Goal: Information Seeking & Learning: Learn about a topic

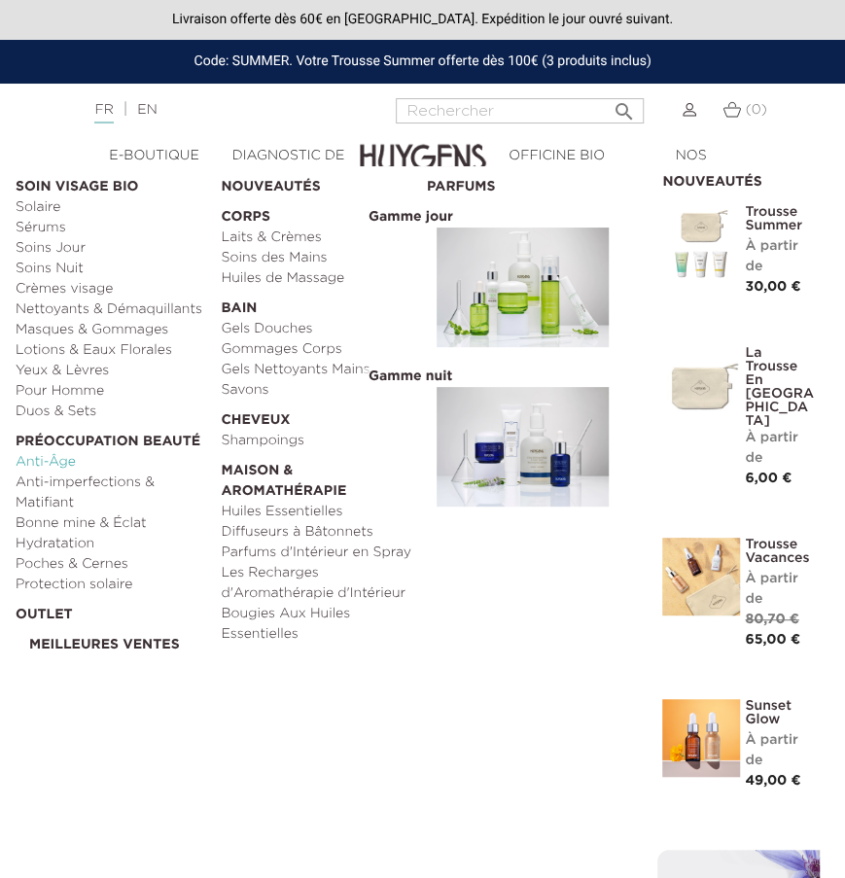
click at [53, 461] on link "Anti-Âge" at bounding box center [111, 462] width 191 height 20
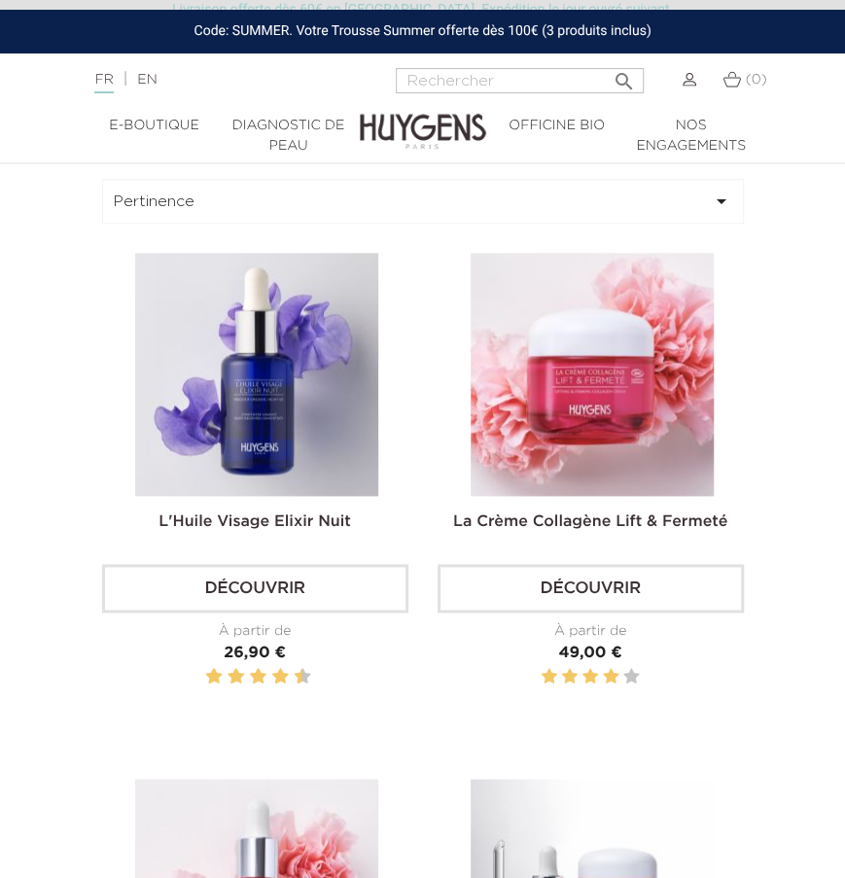
scroll to position [794, 0]
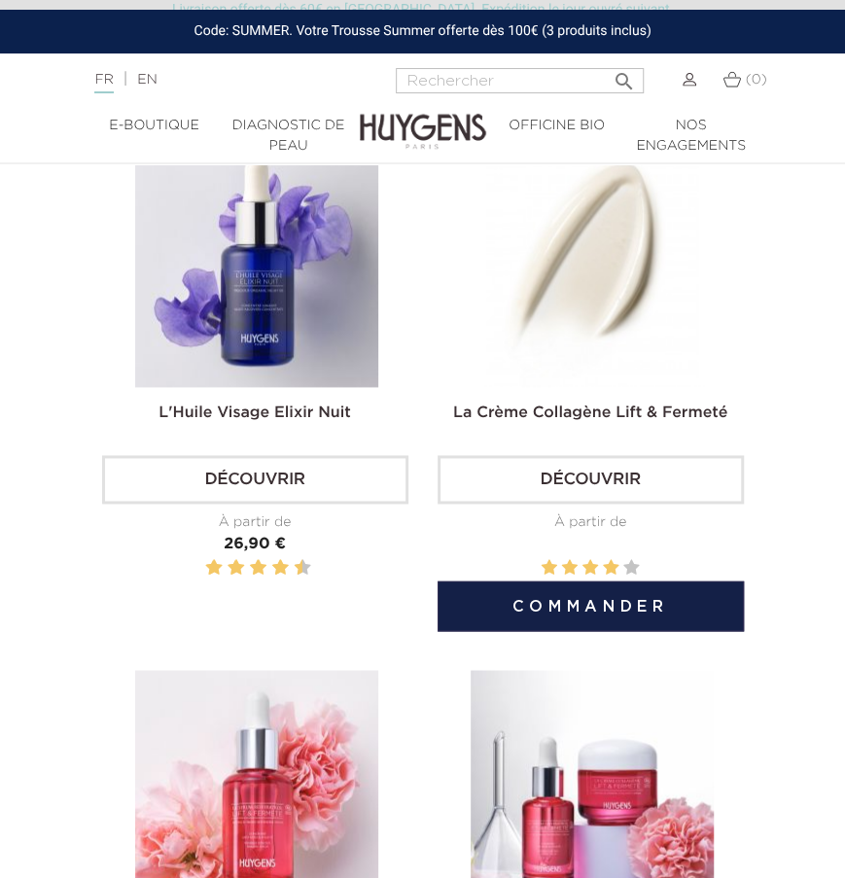
click at [564, 329] on img at bounding box center [591, 265] width 243 height 243
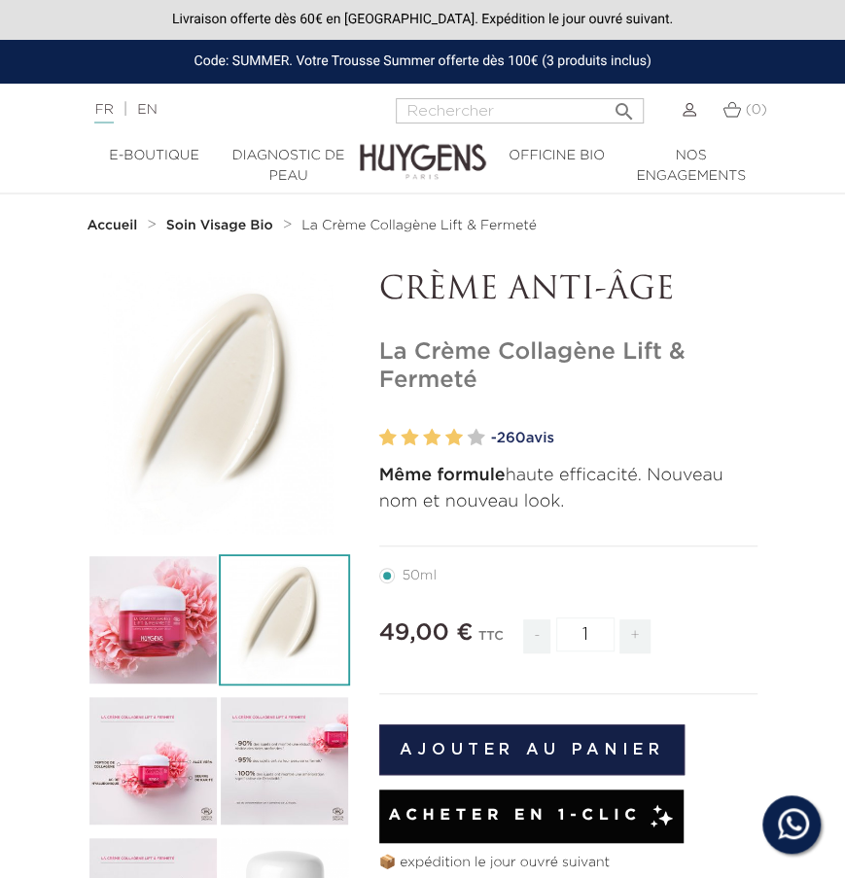
click at [311, 606] on img at bounding box center [284, 619] width 131 height 131
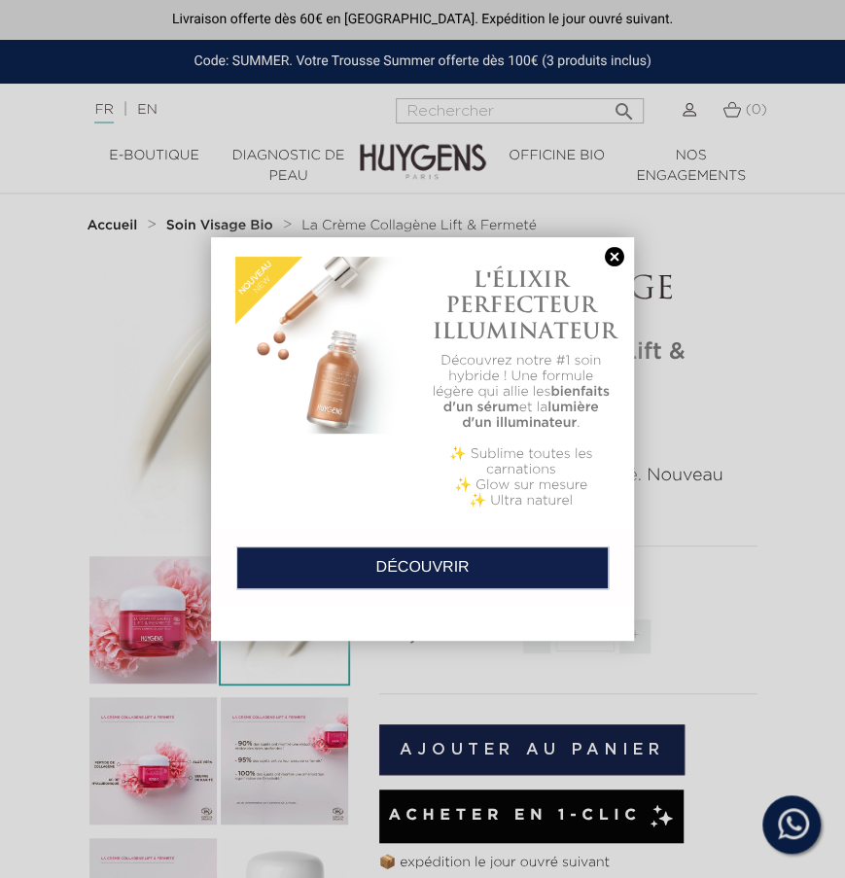
click at [602, 262] on link at bounding box center [614, 257] width 27 height 20
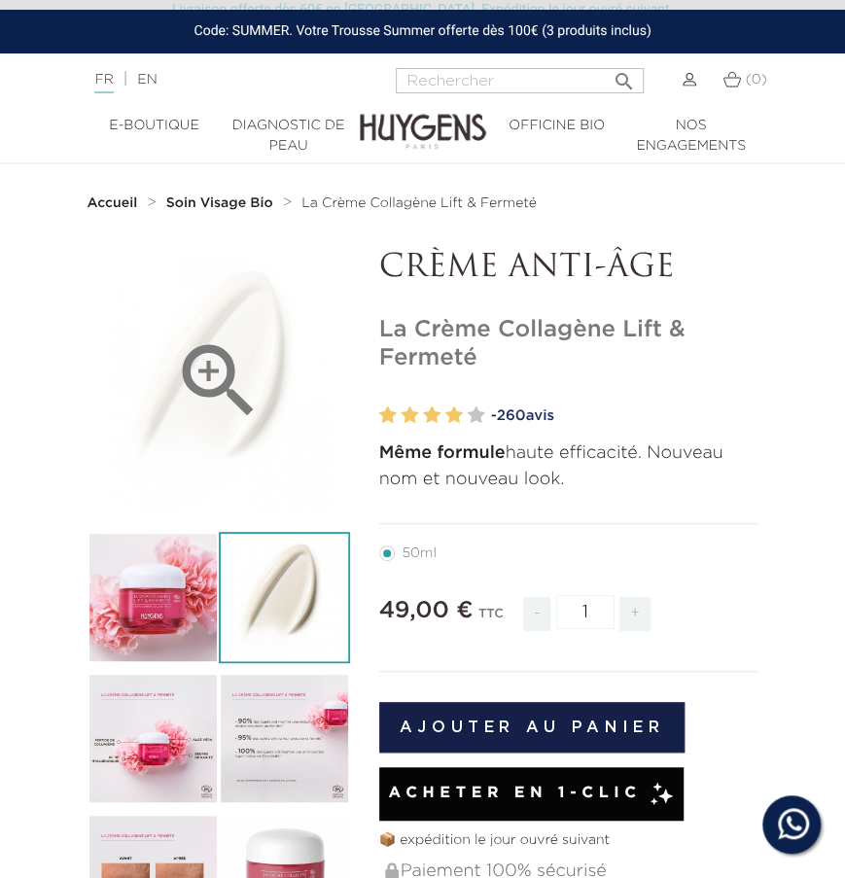
click at [226, 363] on icon "" at bounding box center [218, 380] width 97 height 97
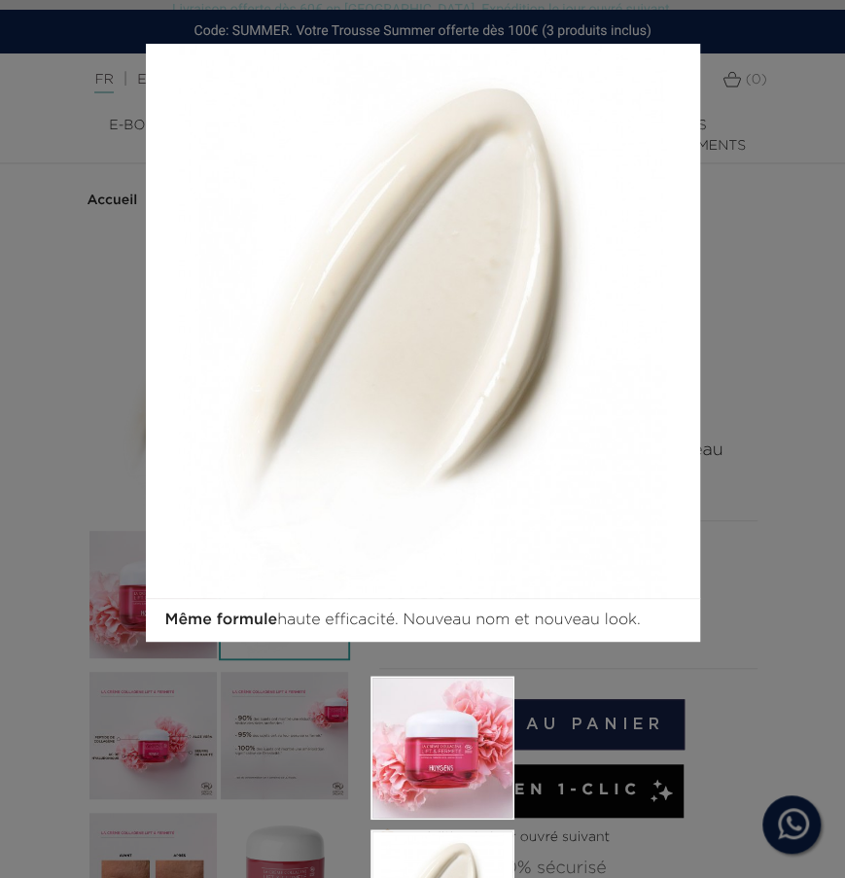
scroll to position [2, 0]
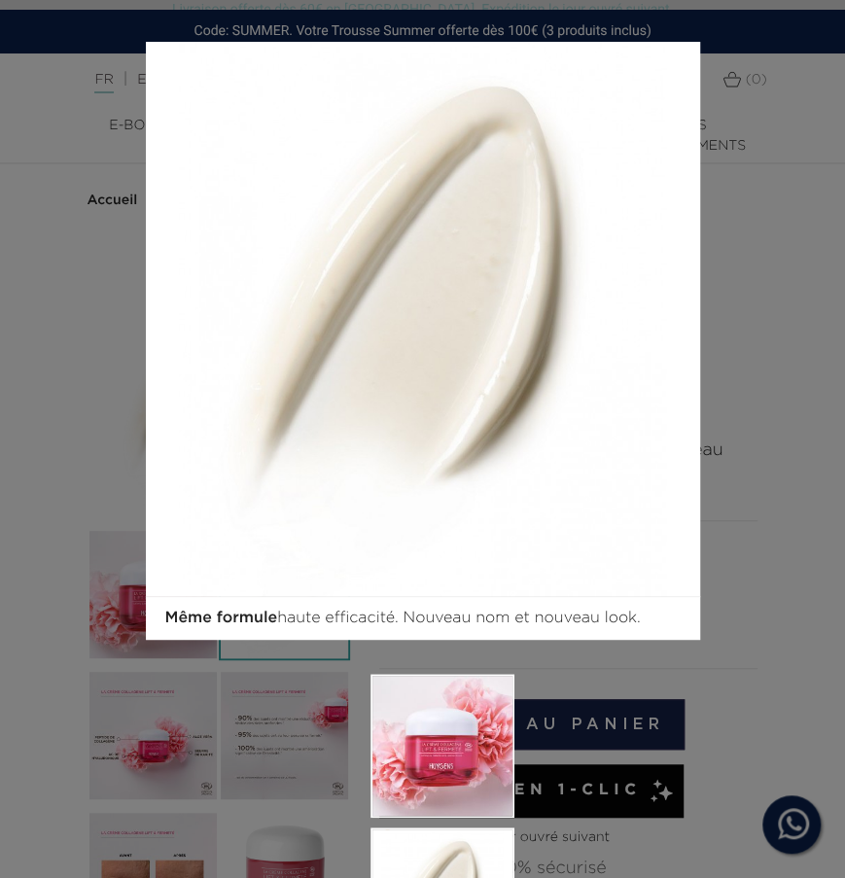
click at [714, 289] on div "Même formule haute efficacité. Nouveau nom et nouveau look.  " at bounding box center [422, 439] width 845 height 878
click at [761, 317] on div "Même formule haute efficacité. Nouveau nom et nouveau look.  " at bounding box center [422, 439] width 845 height 878
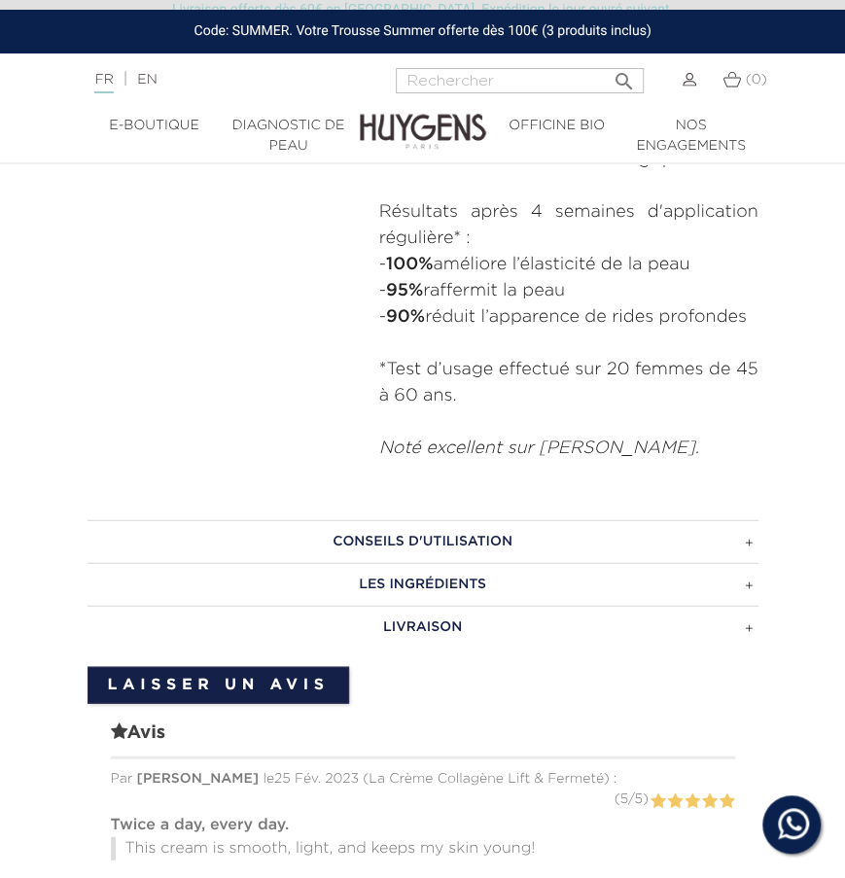
scroll to position [1271, 0]
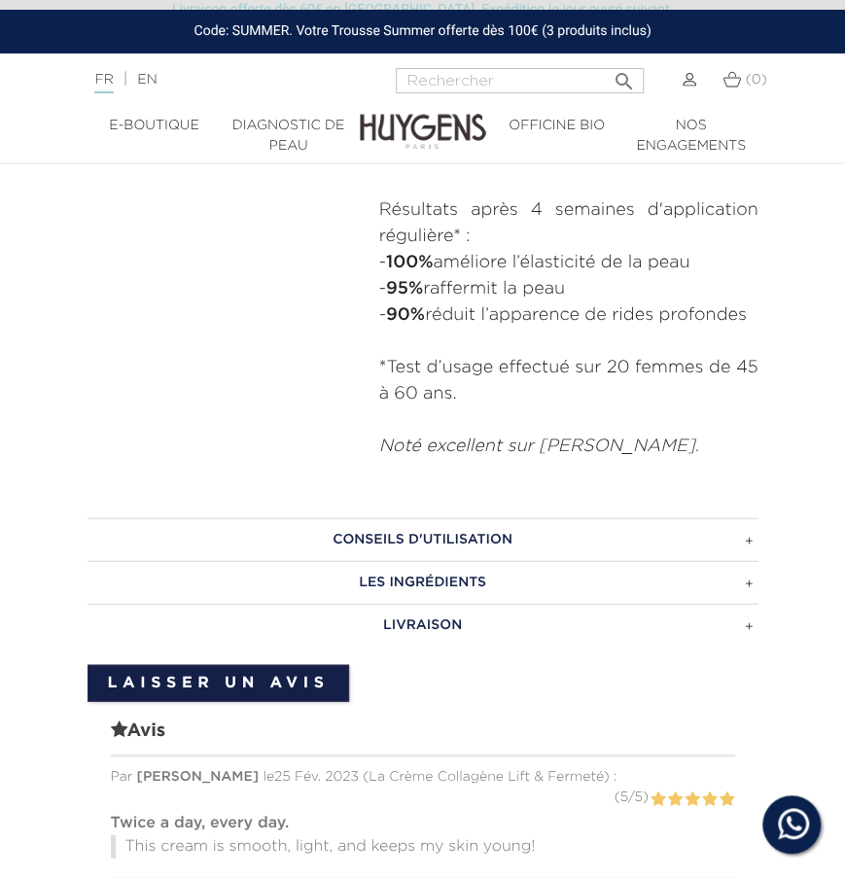
click at [640, 531] on h3 "CONSEILS D'UTILISATION" at bounding box center [422, 538] width 671 height 43
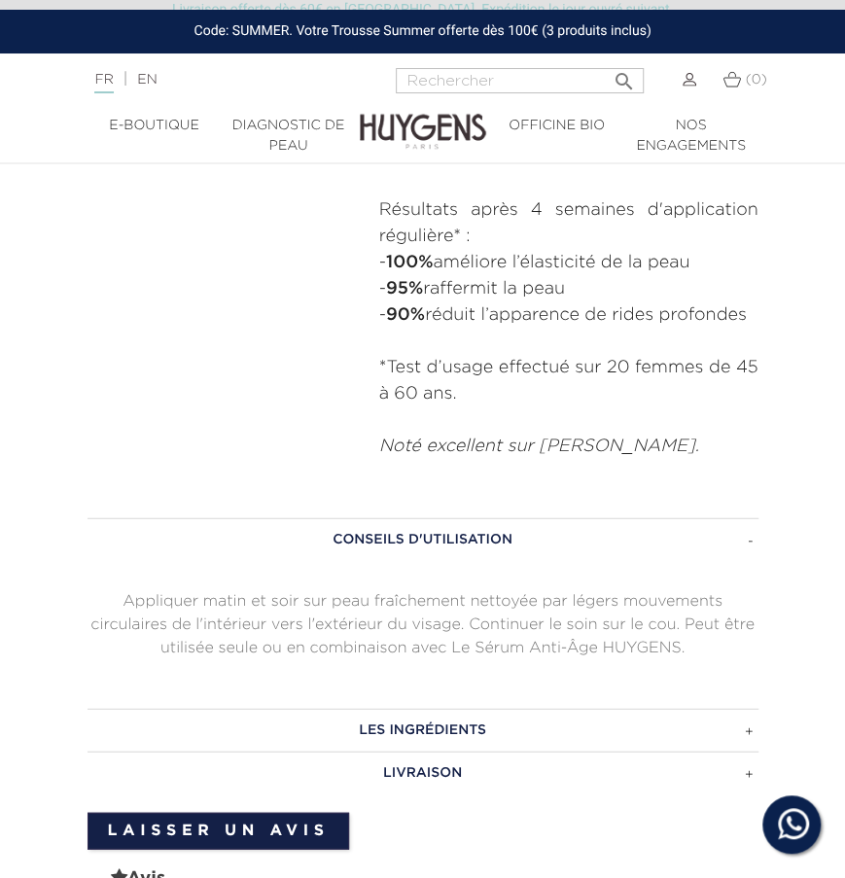
click at [486, 714] on h3 "LES INGRÉDIENTS" at bounding box center [422, 729] width 671 height 43
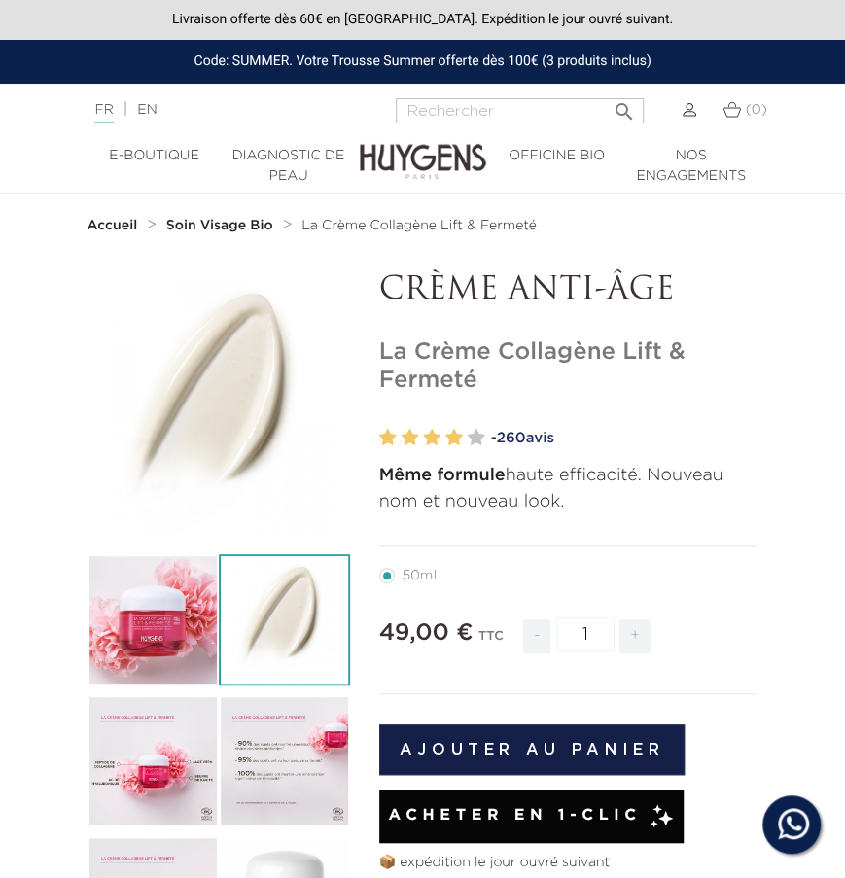
scroll to position [0, 0]
click at [254, 224] on strong "Soin Visage Bio" at bounding box center [219, 226] width 107 height 14
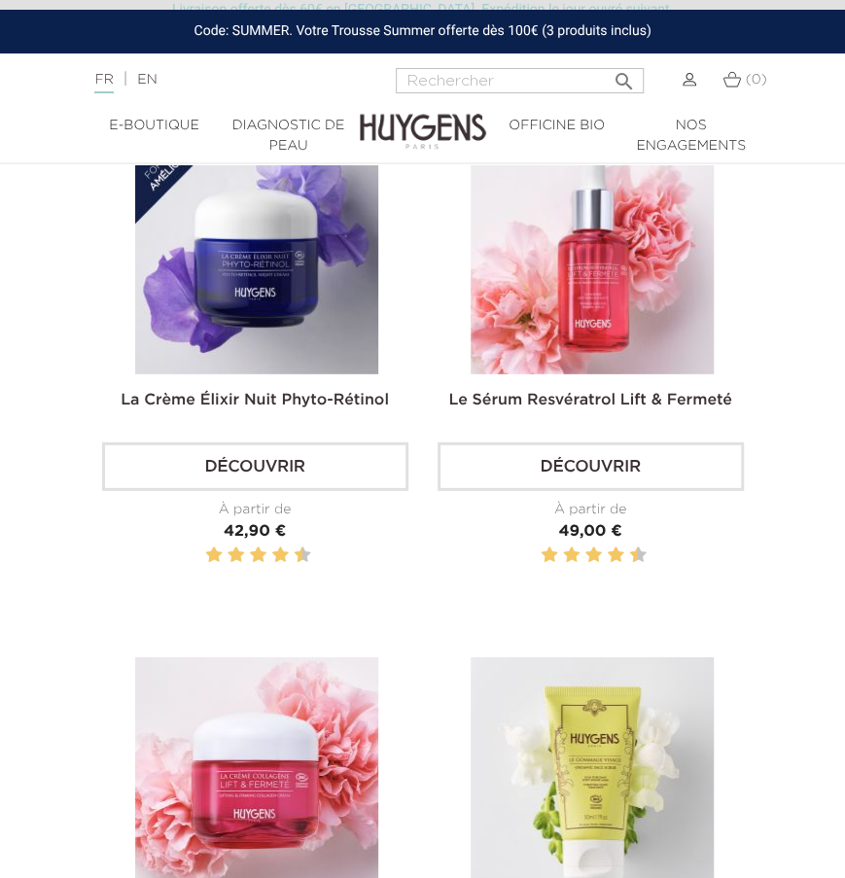
scroll to position [1883, 0]
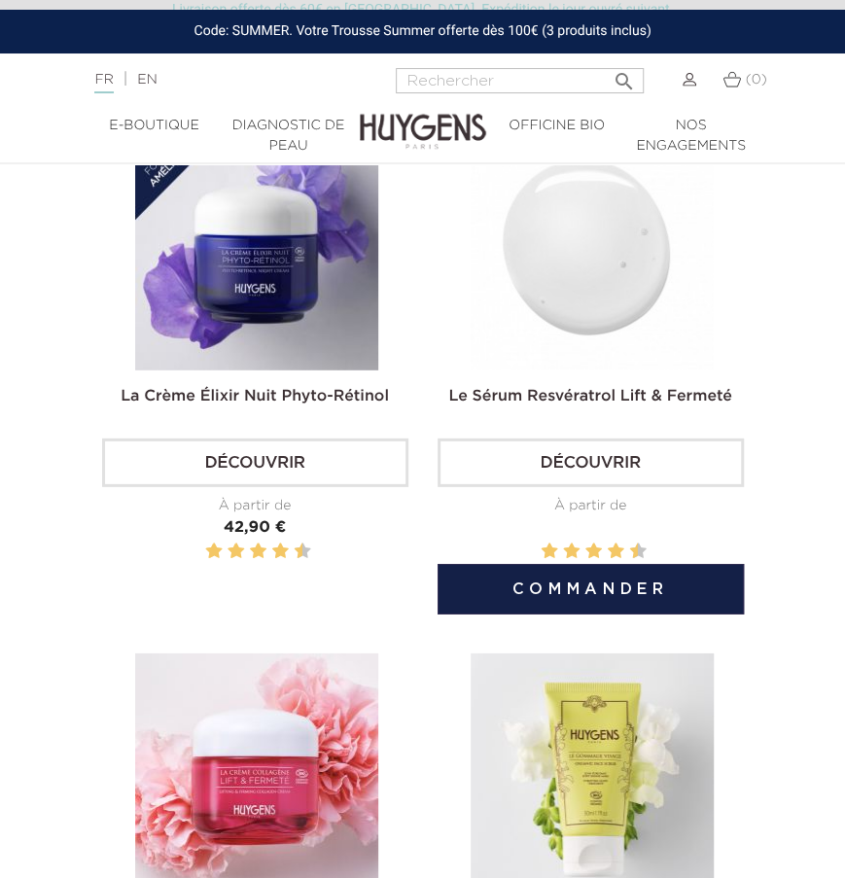
click at [606, 313] on img at bounding box center [591, 248] width 243 height 243
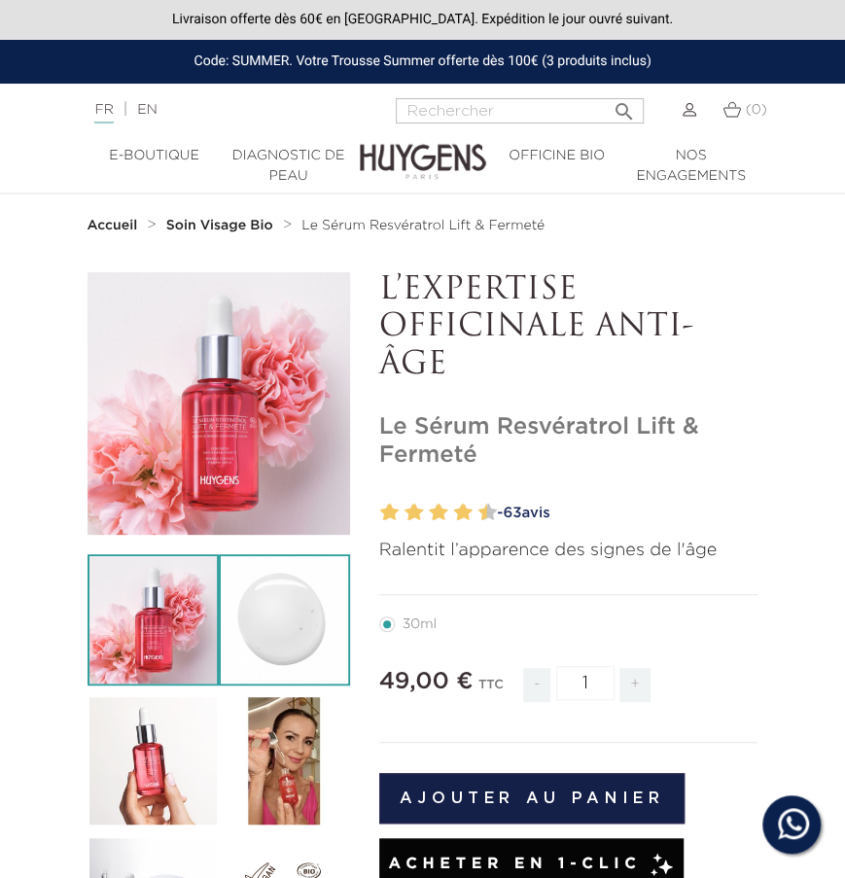
click at [260, 617] on img at bounding box center [284, 619] width 131 height 131
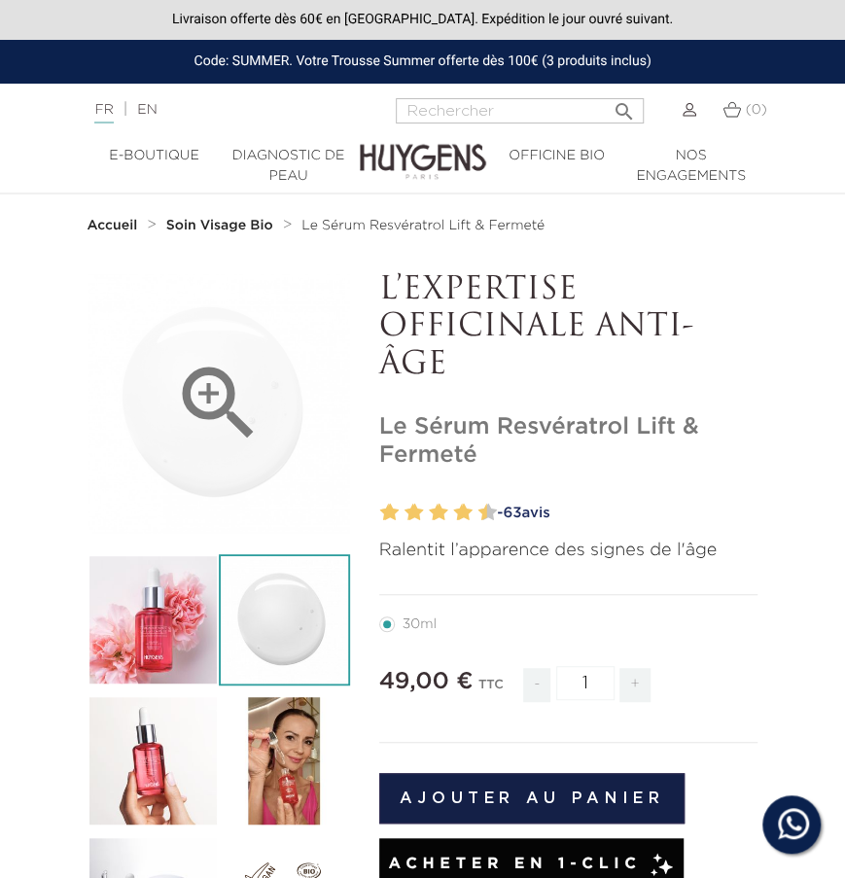
click at [158, 440] on div "" at bounding box center [218, 403] width 262 height 262
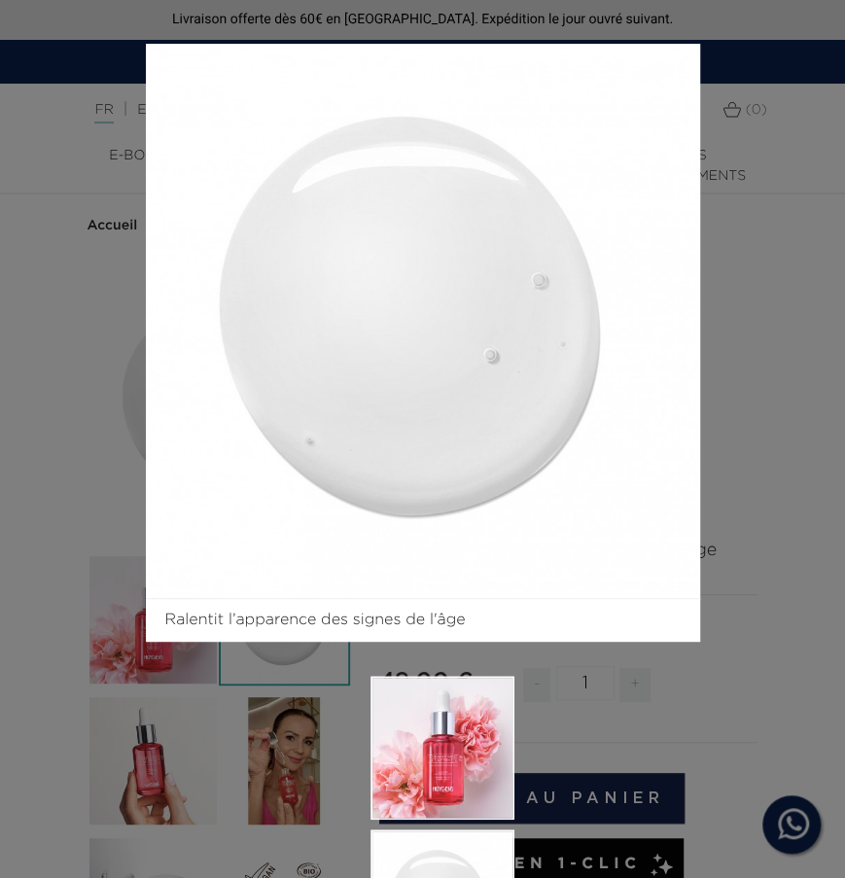
click at [757, 457] on div "Ralentit l’apparence des signes de l'âge  " at bounding box center [422, 439] width 845 height 878
click at [754, 457] on div "Ralentit l’apparence des signes de l'âge  " at bounding box center [422, 439] width 845 height 878
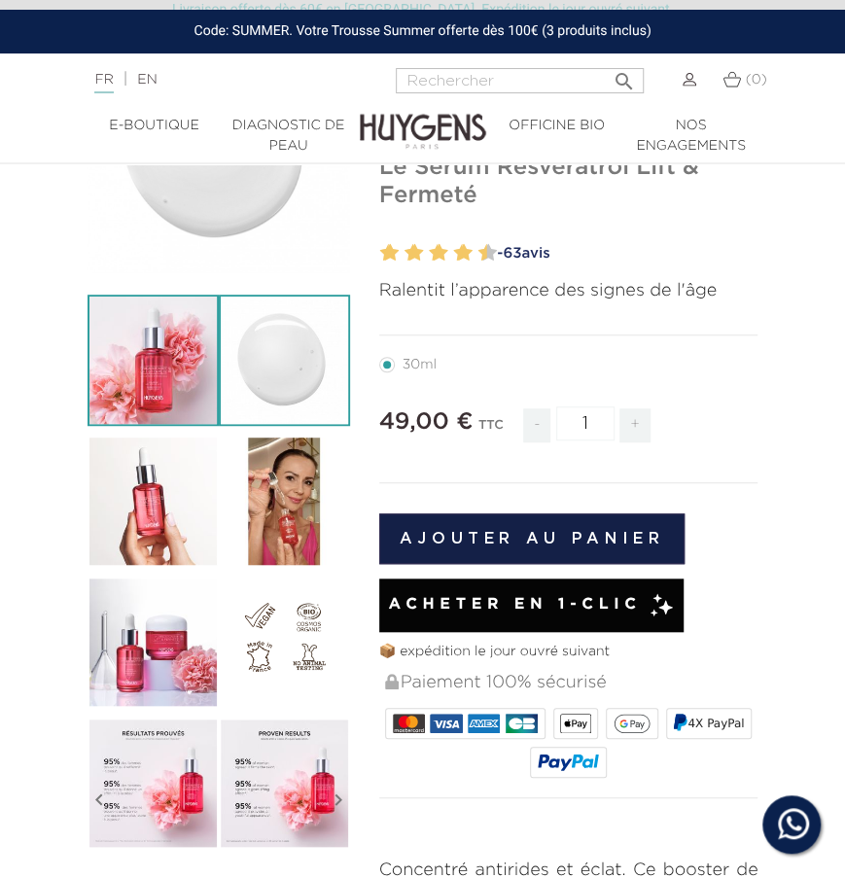
scroll to position [239, 0]
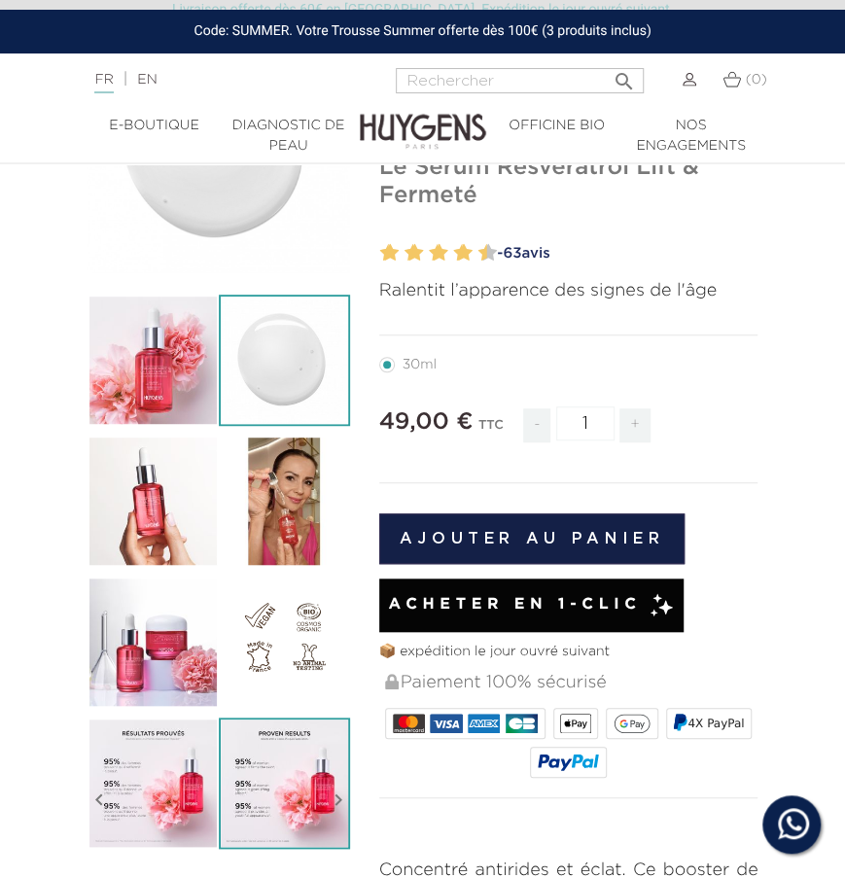
click at [285, 797] on img at bounding box center [284, 782] width 131 height 131
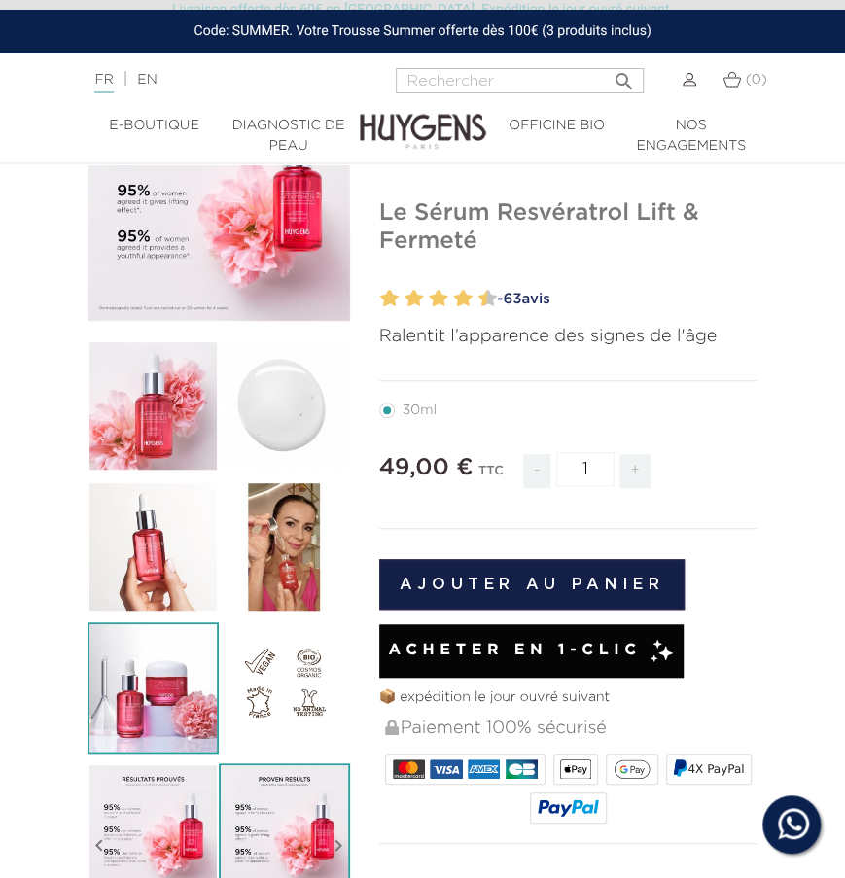
scroll to position [217, 0]
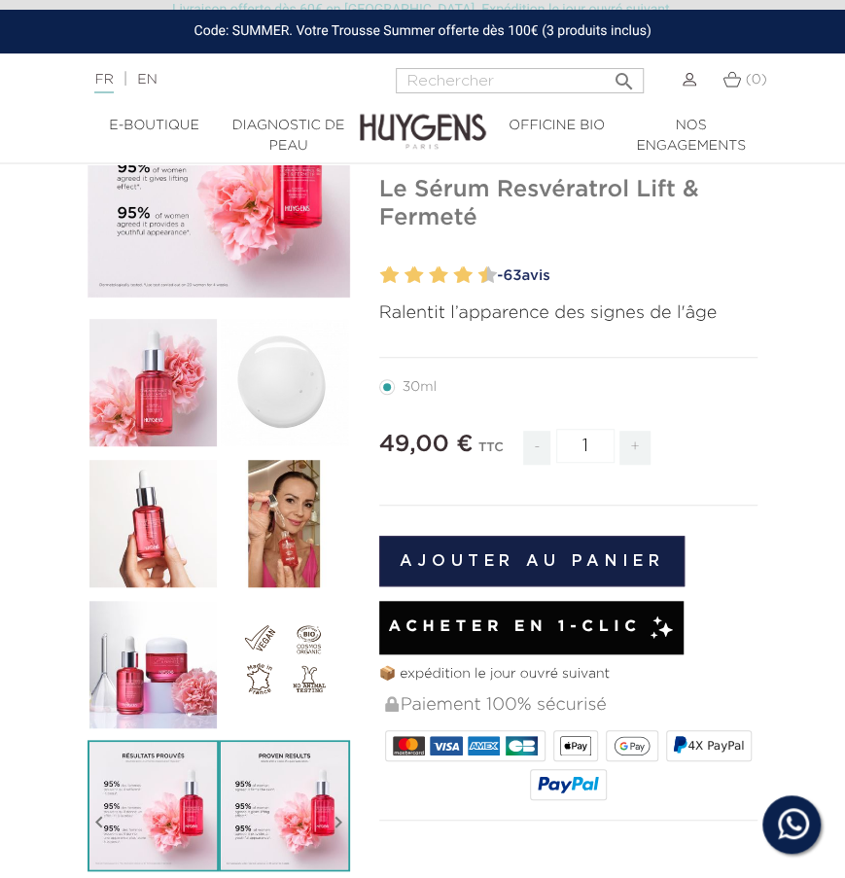
click at [153, 798] on img at bounding box center [152, 805] width 131 height 131
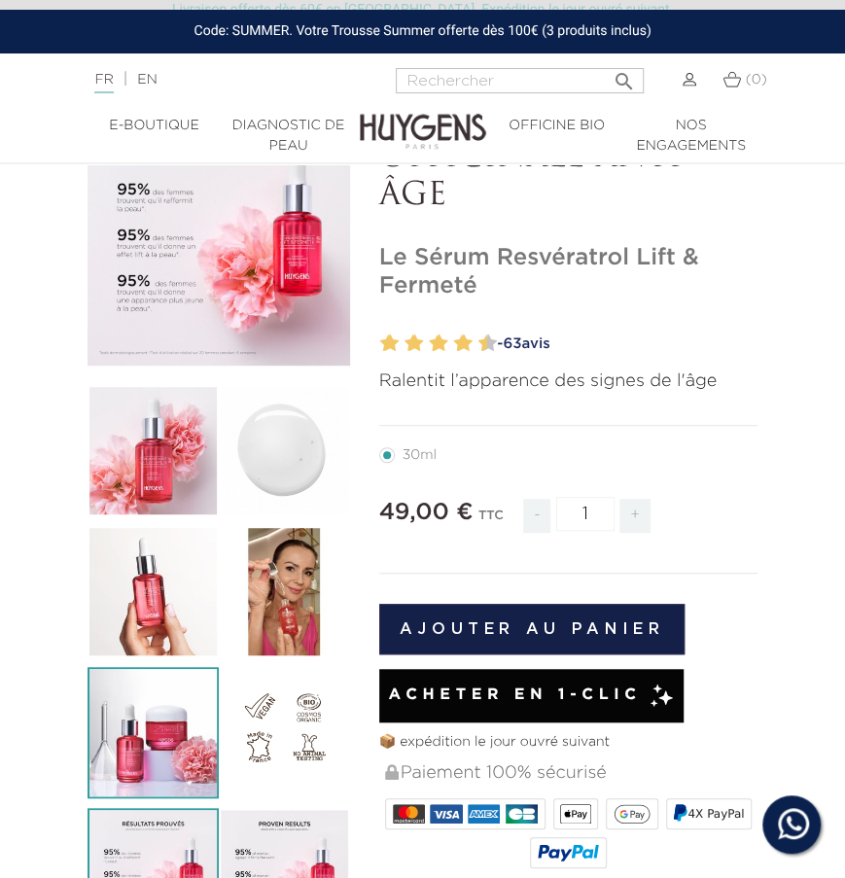
scroll to position [136, 0]
